Goal: Task Accomplishment & Management: Manage account settings

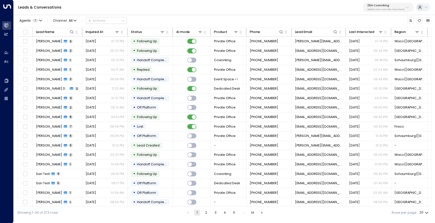
click at [376, 8] on div "25N Coworking 3b9800f4-81ca-4ec0-8758-72fbe4763f36" at bounding box center [385, 7] width 37 height 7
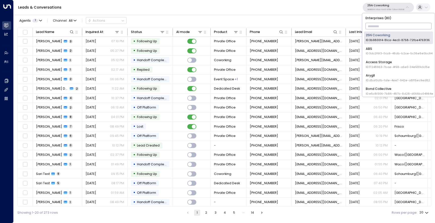
click at [377, 24] on input "text" at bounding box center [399, 26] width 66 height 9
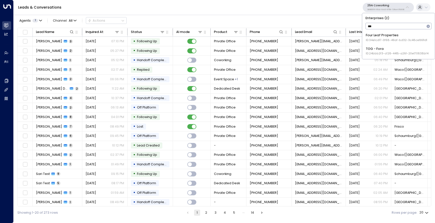
type input "****"
click at [377, 38] on div "TOG - Fora ID: 24bbb2f3-cf28-4415-a26f-20e170838bf4" at bounding box center [397, 37] width 63 height 9
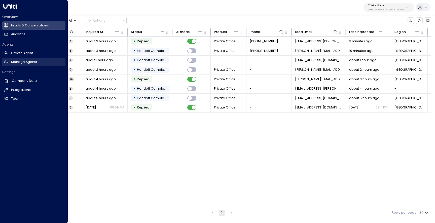
click at [22, 61] on h2 "Manage Agents" at bounding box center [24, 62] width 26 height 5
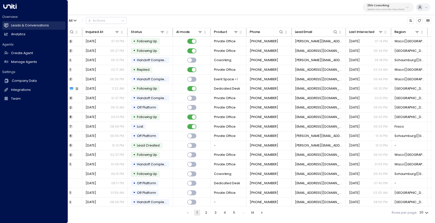
click at [9, 25] on link "Leads & Conversations Leads & Conversations" at bounding box center [33, 25] width 63 height 8
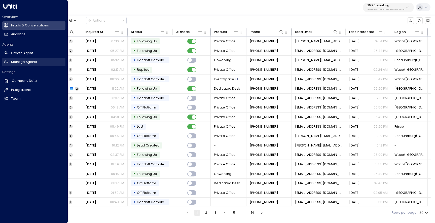
click at [26, 60] on h2 "Manage Agents" at bounding box center [24, 62] width 26 height 5
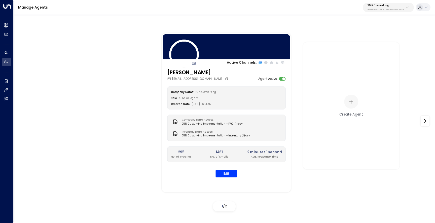
click at [375, 6] on p "25N Coworking" at bounding box center [385, 5] width 37 height 3
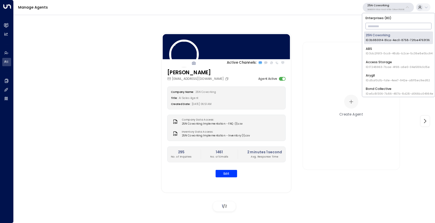
click at [376, 26] on input "text" at bounding box center [399, 26] width 66 height 9
type input "*"
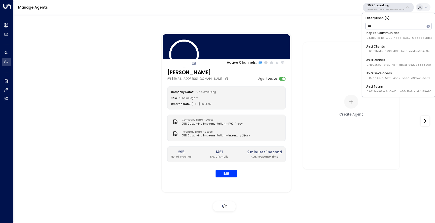
type input "***"
click at [385, 61] on div "Uniti Demos ID: 4c025b01-9fa0-46ff-ab3a-a620b886896e" at bounding box center [398, 61] width 65 height 9
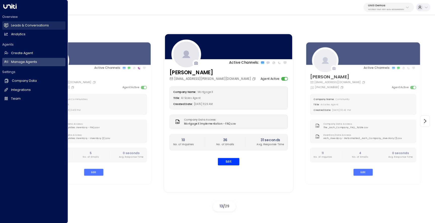
click at [9, 29] on link "Leads & Conversations Leads & Conversations" at bounding box center [33, 25] width 63 height 8
